Goal: Task Accomplishment & Management: Manage account settings

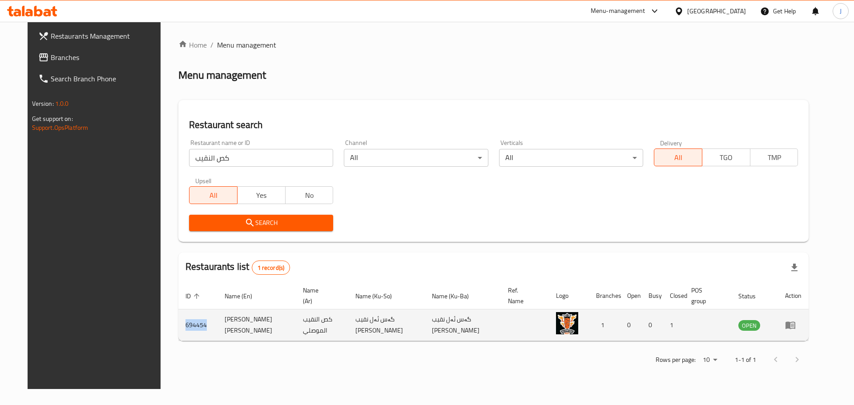
drag, startPoint x: 185, startPoint y: 323, endPoint x: 167, endPoint y: 323, distance: 18.2
click at [178, 323] on td "694454" at bounding box center [197, 326] width 39 height 32
copy td "694454"
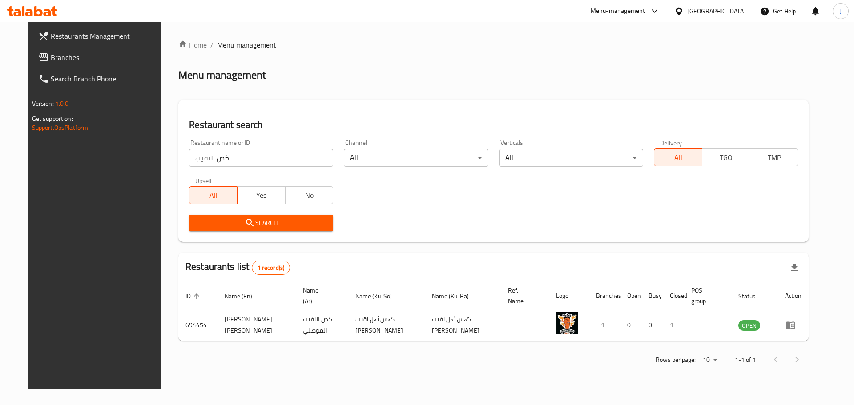
click at [290, 155] on input "كص النقيب" at bounding box center [261, 158] width 144 height 18
click button "Search" at bounding box center [261, 223] width 144 height 16
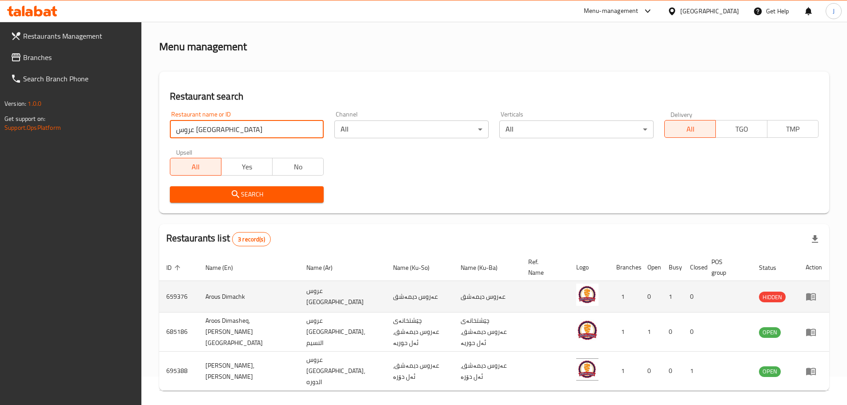
scroll to position [44, 0]
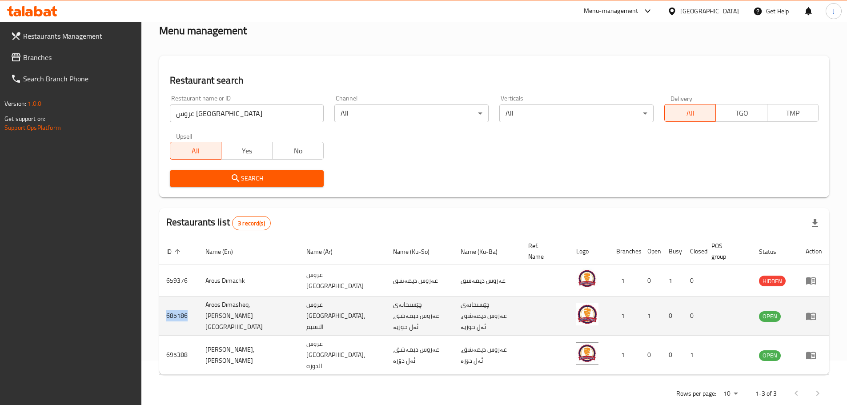
drag, startPoint x: 193, startPoint y: 314, endPoint x: 160, endPoint y: 314, distance: 32.9
click at [160, 314] on td "685186" at bounding box center [178, 316] width 39 height 39
copy td "685186"
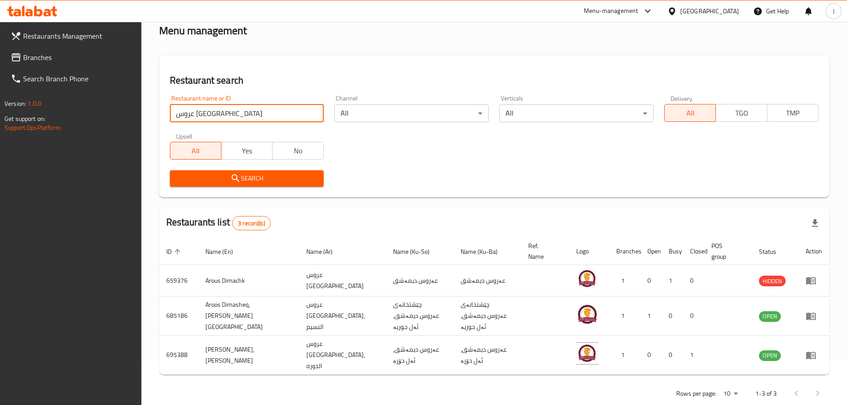
click at [207, 115] on input "عروس دمشق" at bounding box center [247, 114] width 154 height 18
type input "self"
click button "Search" at bounding box center [247, 178] width 154 height 16
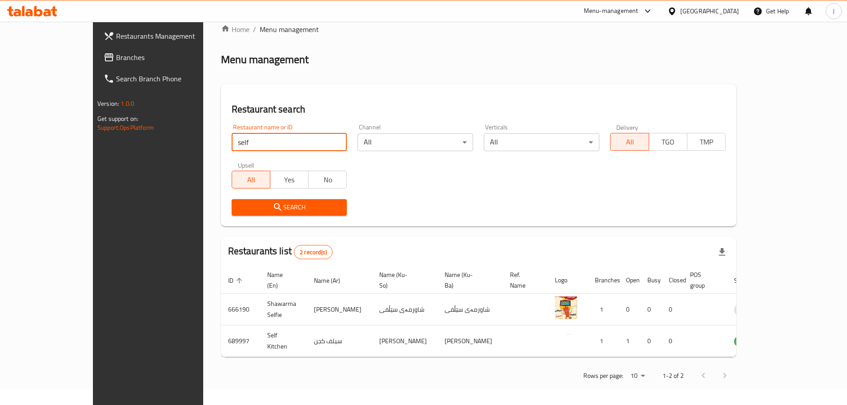
scroll to position [0, 0]
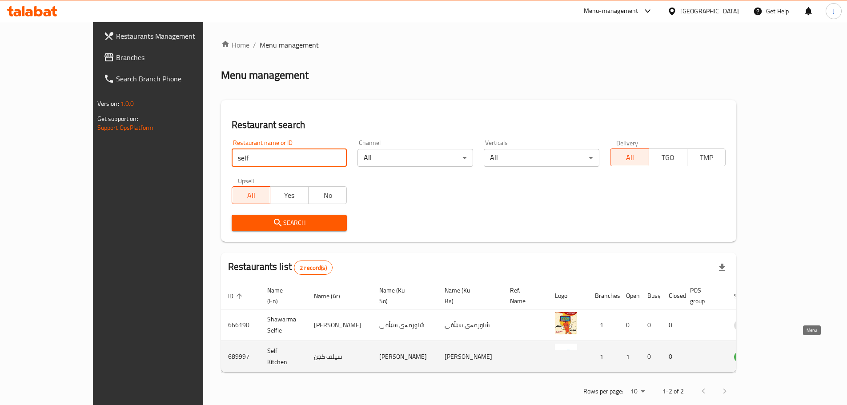
click at [791, 355] on icon "enhanced table" at bounding box center [789, 357] width 3 height 4
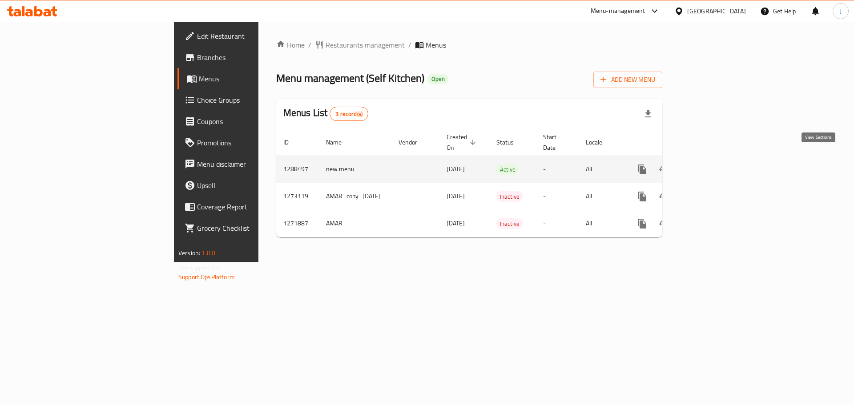
click at [717, 166] on link "enhanced table" at bounding box center [706, 169] width 21 height 21
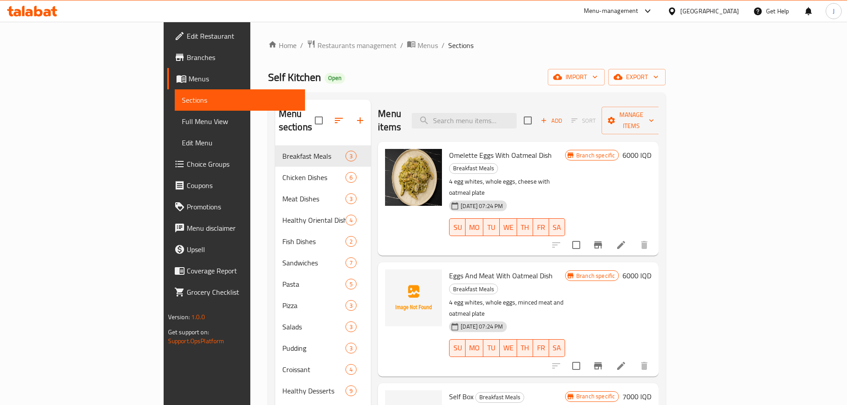
click at [187, 60] on span "Branches" at bounding box center [242, 57] width 111 height 11
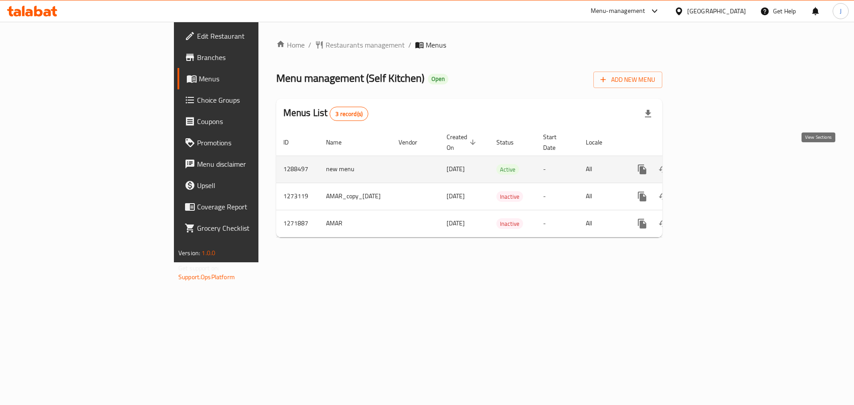
click at [710, 165] on icon "enhanced table" at bounding box center [706, 169] width 8 height 8
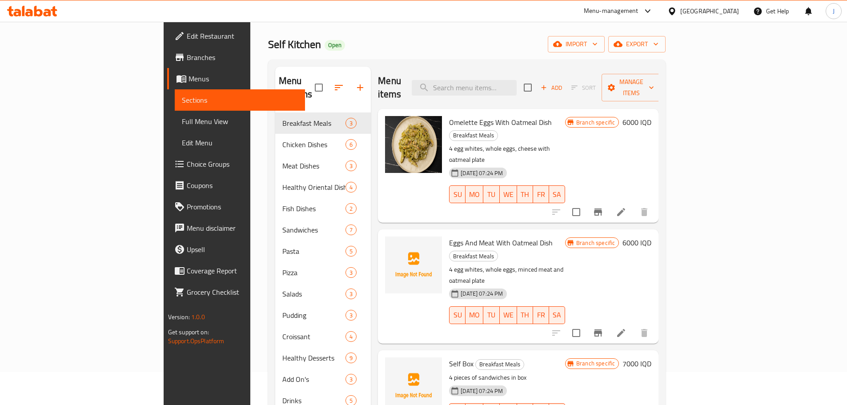
scroll to position [89, 0]
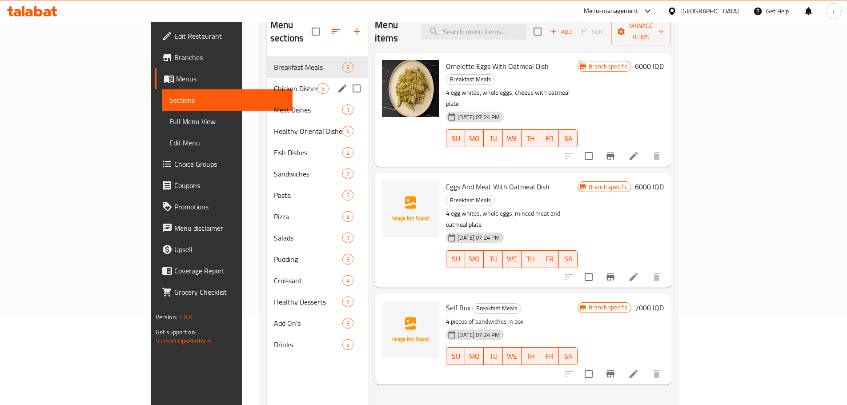
click at [274, 83] on span "Chicken Dishes" at bounding box center [296, 88] width 44 height 11
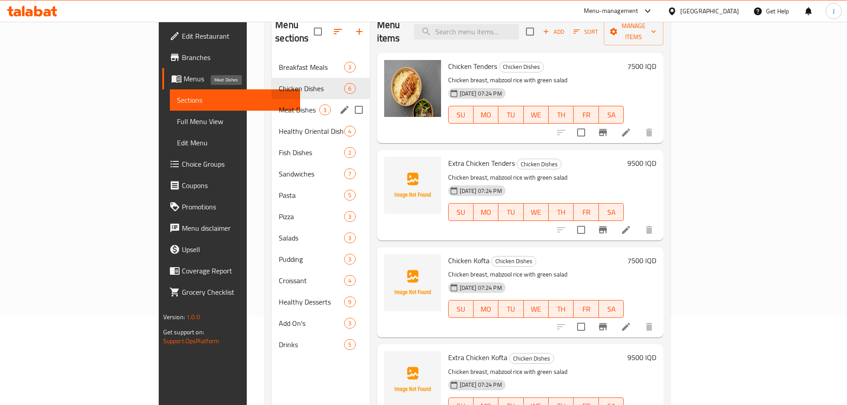
click at [279, 105] on span "Meat Dishes" at bounding box center [299, 110] width 40 height 11
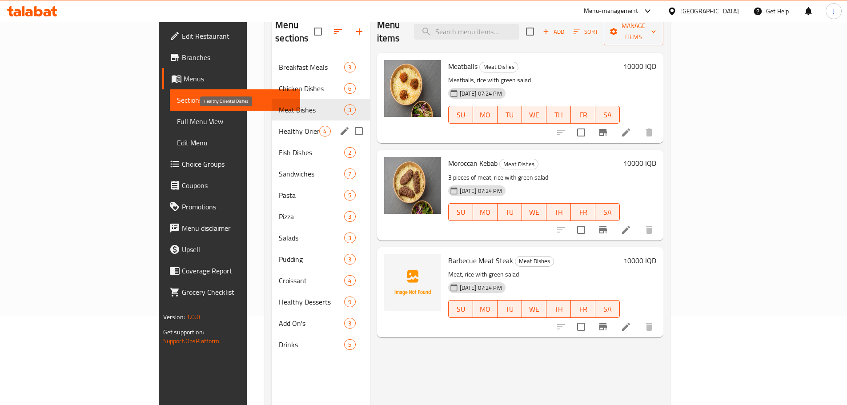
click at [279, 126] on span "Healthy Oriental Dishes" at bounding box center [299, 131] width 40 height 11
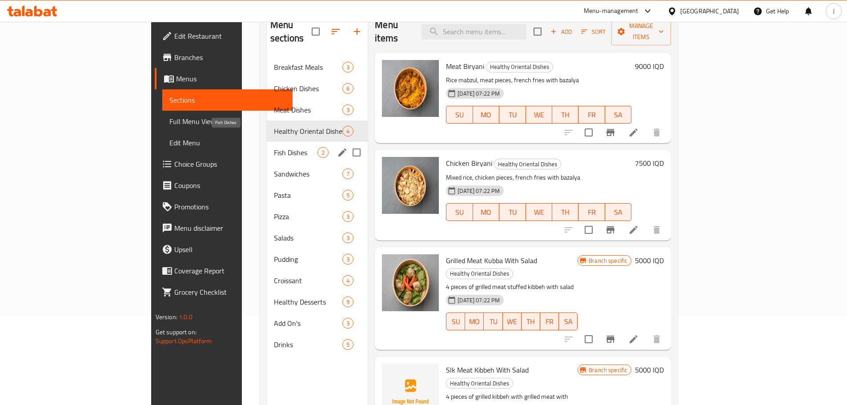
click at [274, 147] on span "Fish Dishes" at bounding box center [296, 152] width 44 height 11
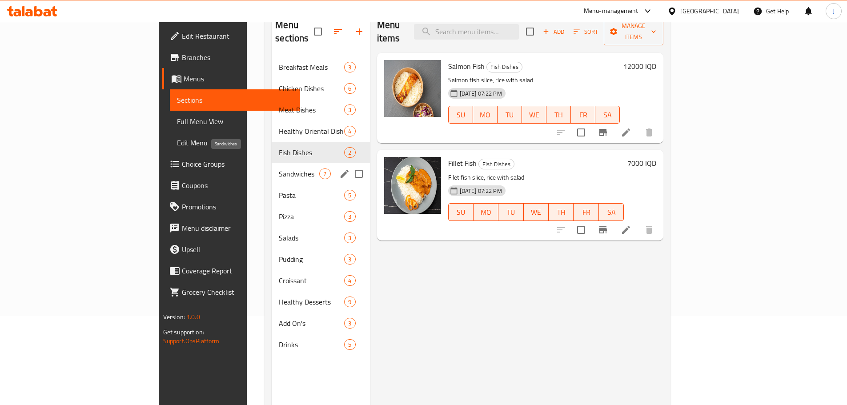
click at [279, 169] on span "Sandwiches" at bounding box center [299, 174] width 40 height 11
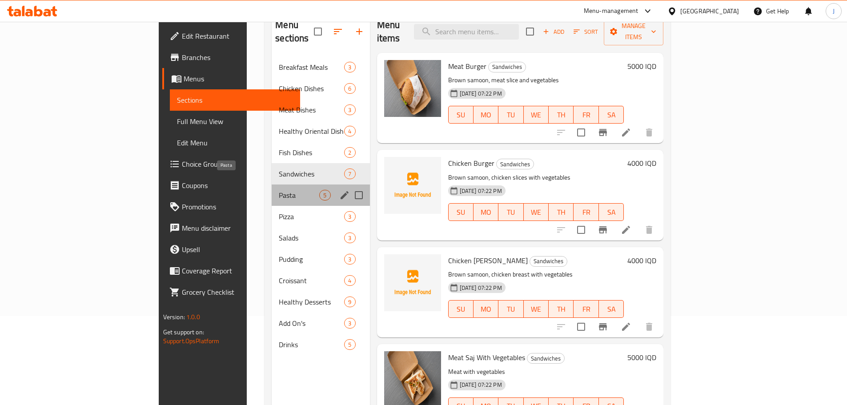
click at [279, 190] on span "Pasta" at bounding box center [299, 195] width 40 height 11
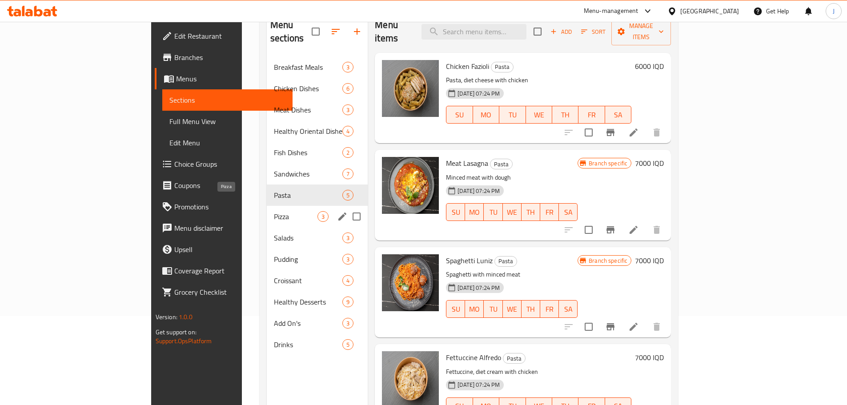
click at [274, 211] on span "Pizza" at bounding box center [296, 216] width 44 height 11
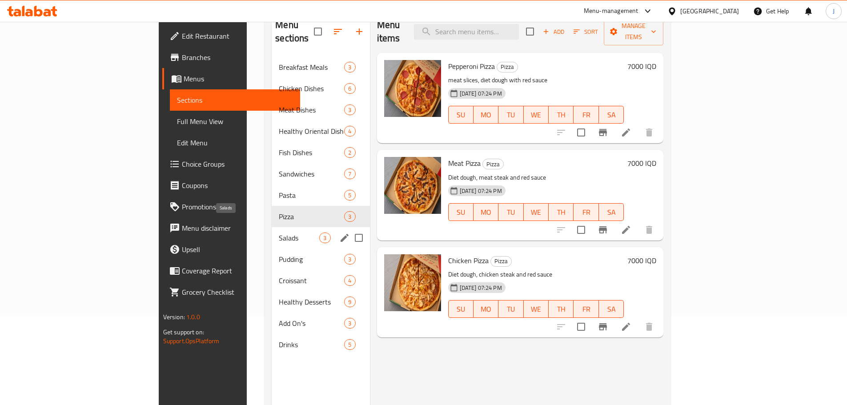
click at [279, 233] on span "Salads" at bounding box center [299, 238] width 40 height 11
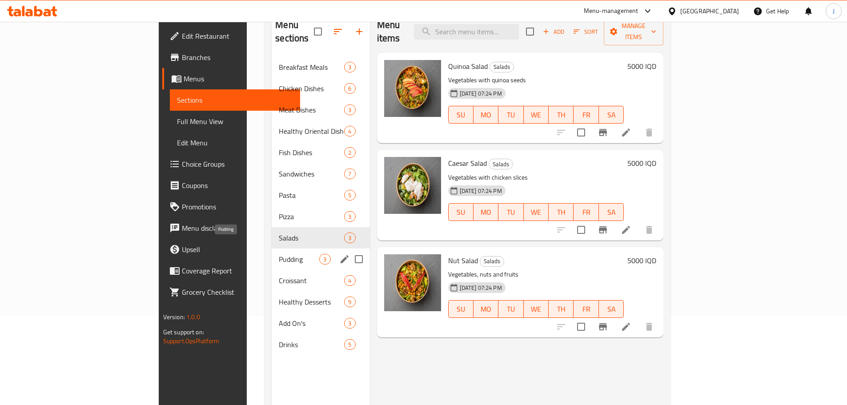
click at [279, 254] on span "Pudding" at bounding box center [299, 259] width 40 height 11
